Goal: Task Accomplishment & Management: Use online tool/utility

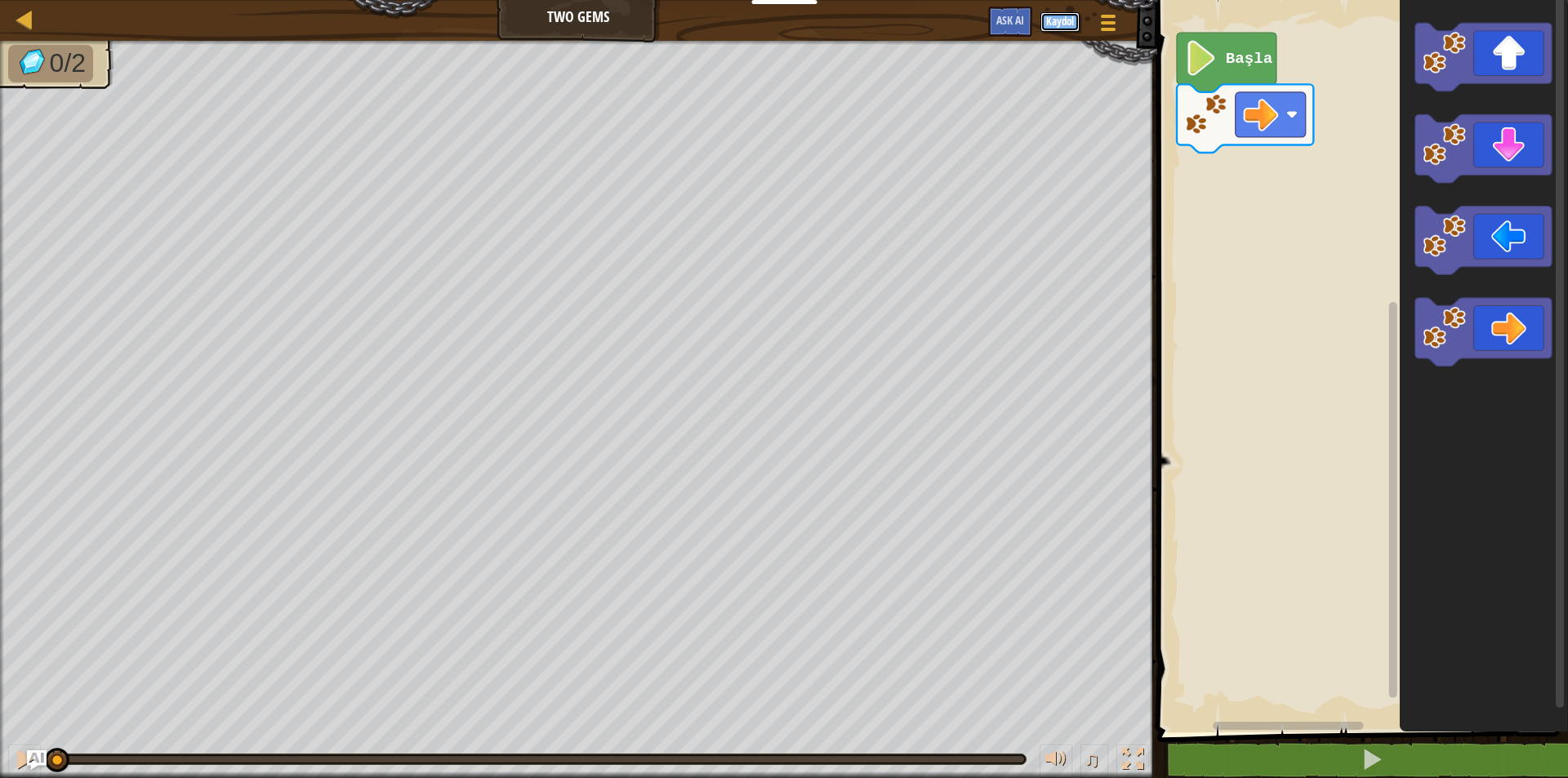
click at [1061, 21] on button "Kaydol" at bounding box center [1061, 22] width 39 height 20
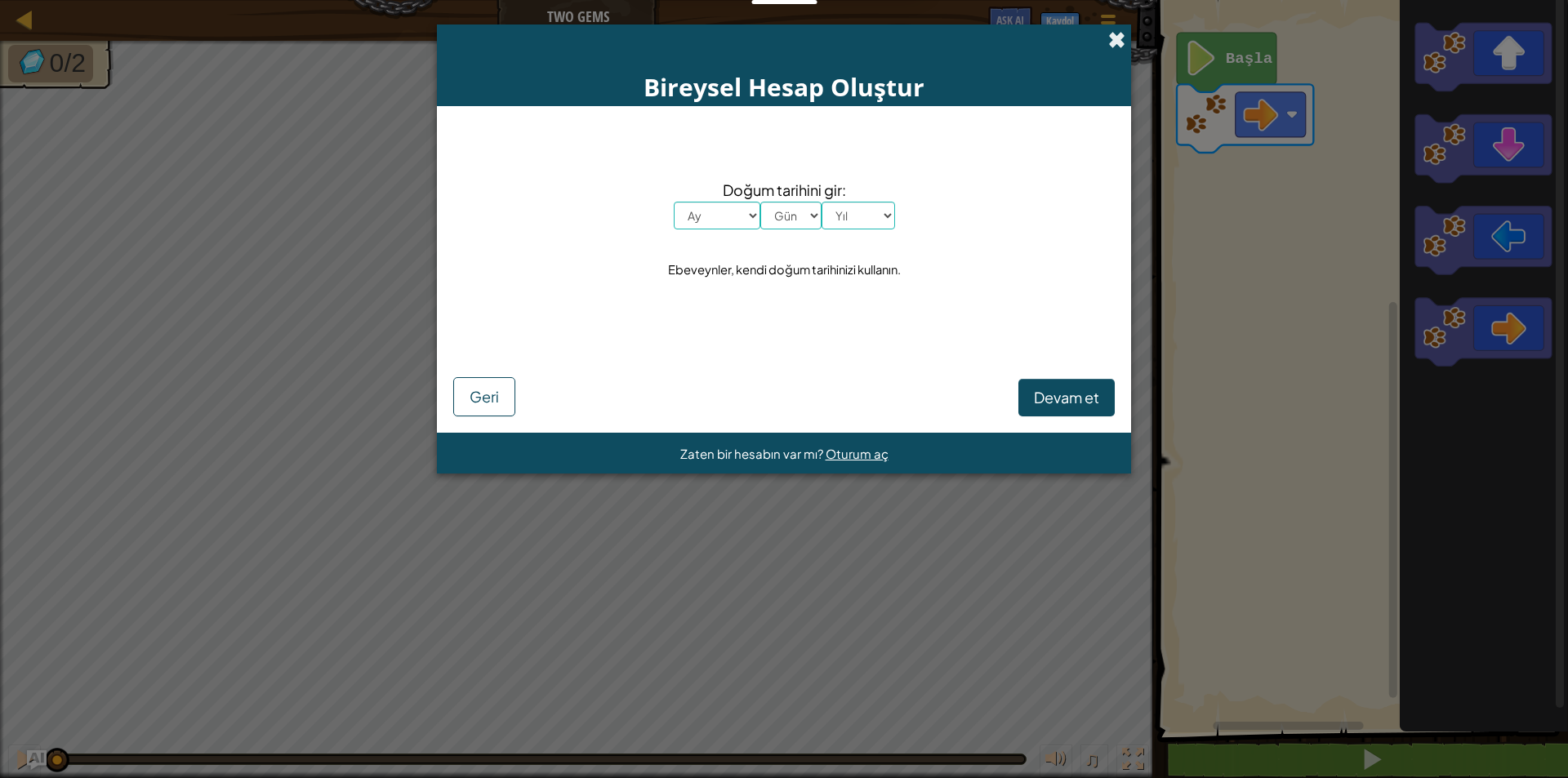
click at [1117, 35] on span at bounding box center [1117, 39] width 17 height 17
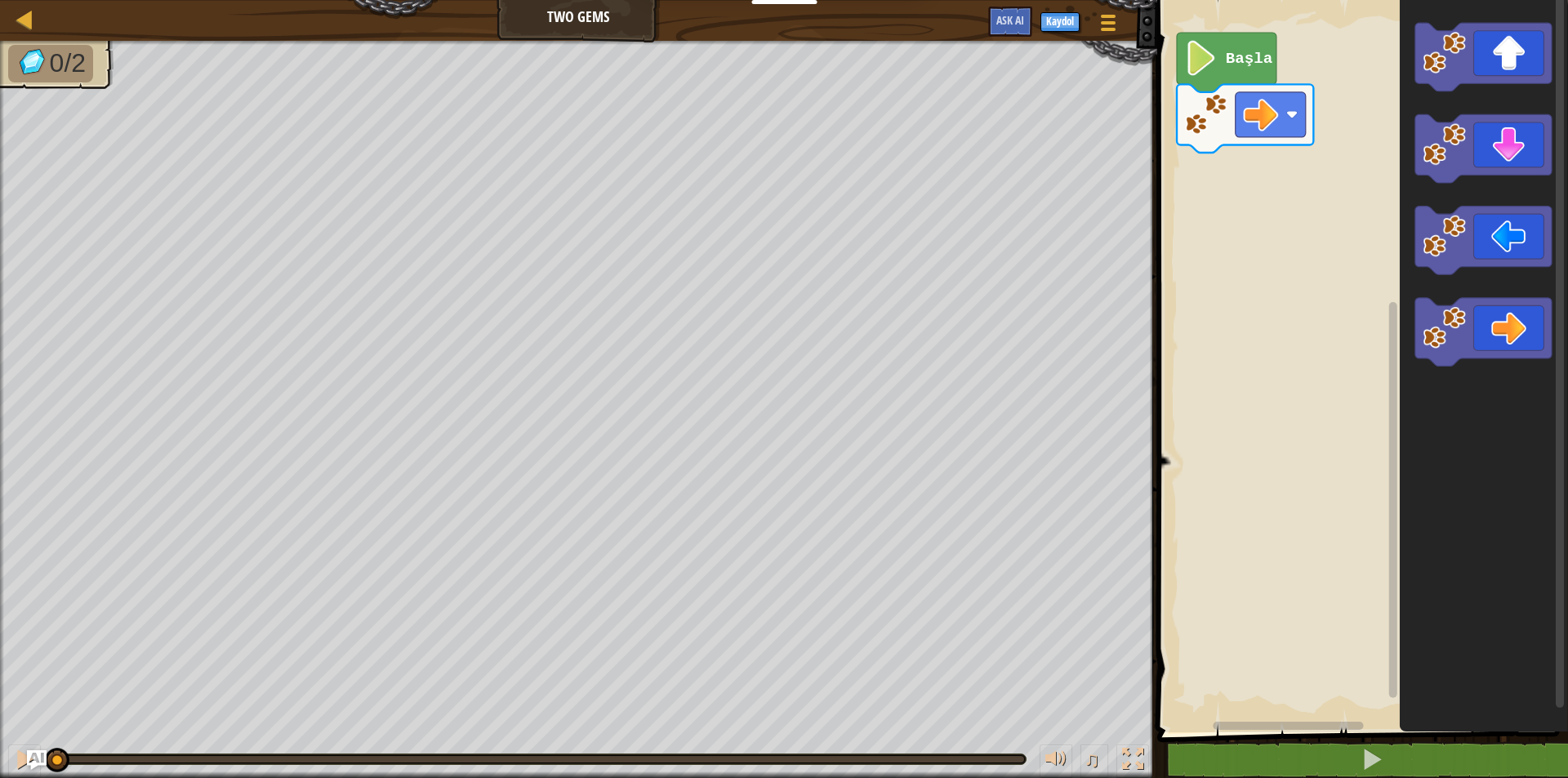
click at [1567, 285] on icon "Blockly Çalışma Alanı" at bounding box center [1483, 362] width 168 height 740
click at [1007, 305] on div "Harita Two Gems Oyun Menüsü Kaydol Ask AI 1 ההההההההההההההההההההההההההההההההההה…" at bounding box center [784, 389] width 1568 height 778
click at [1440, 310] on image "Blockly Çalışma Alanı" at bounding box center [1445, 328] width 43 height 43
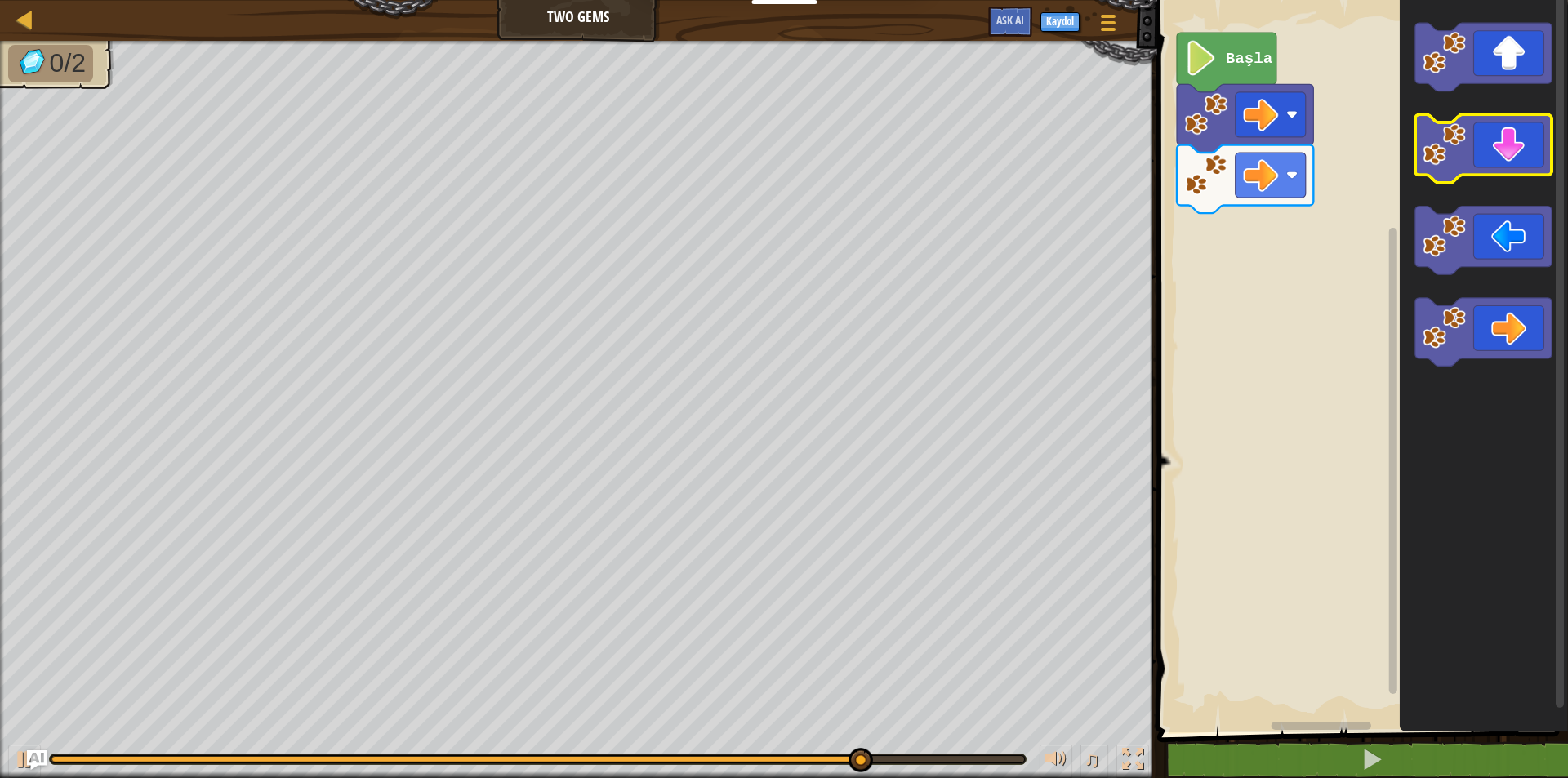
click at [1527, 155] on icon "Blockly Çalışma Alanı" at bounding box center [1482, 149] width 137 height 69
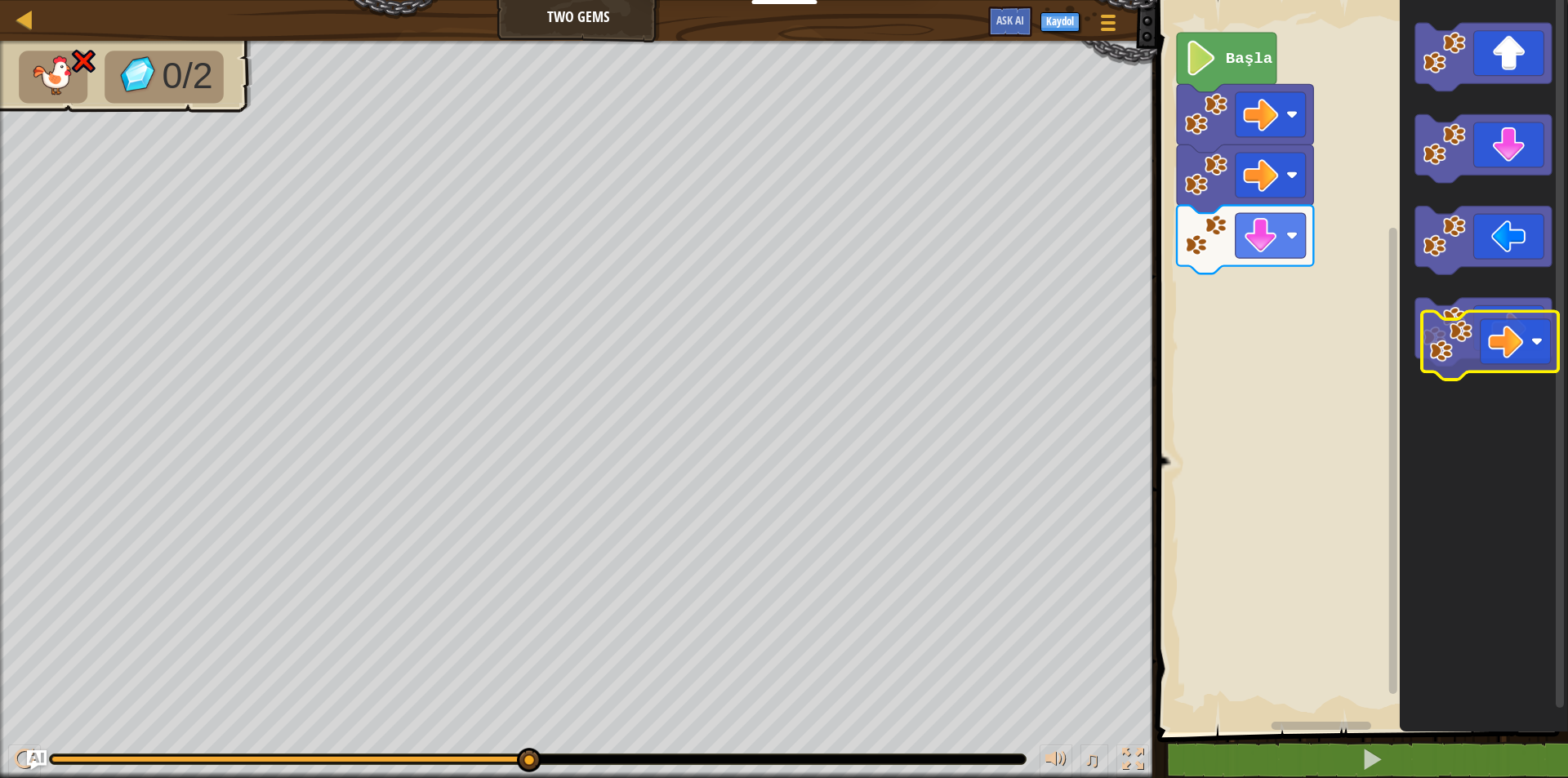
click at [1487, 371] on icon "Blockly Çalışma Alanı" at bounding box center [1483, 362] width 168 height 740
click at [1481, 355] on icon "Blockly Çalışma Alanı" at bounding box center [1482, 332] width 137 height 69
